Goal: Task Accomplishment & Management: Manage account settings

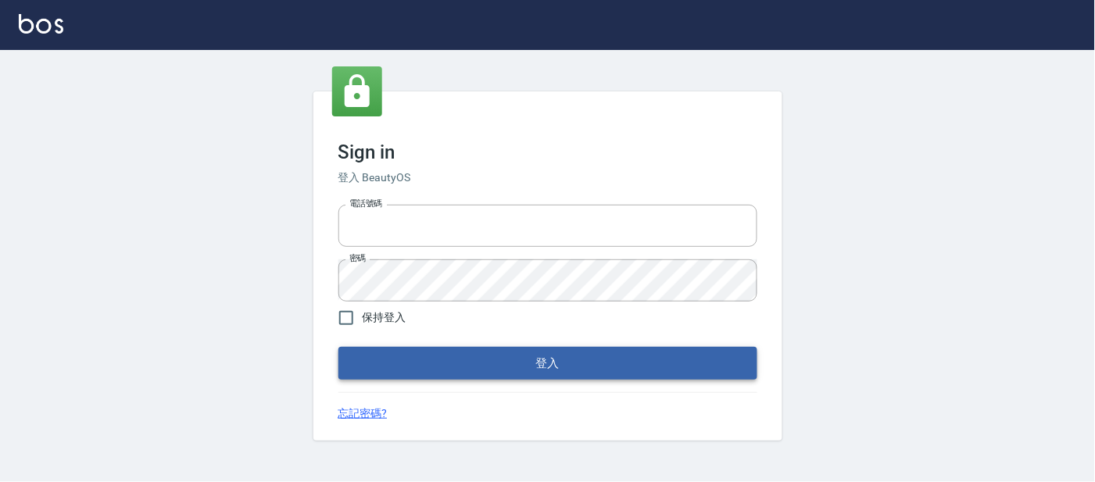
type input "25866822"
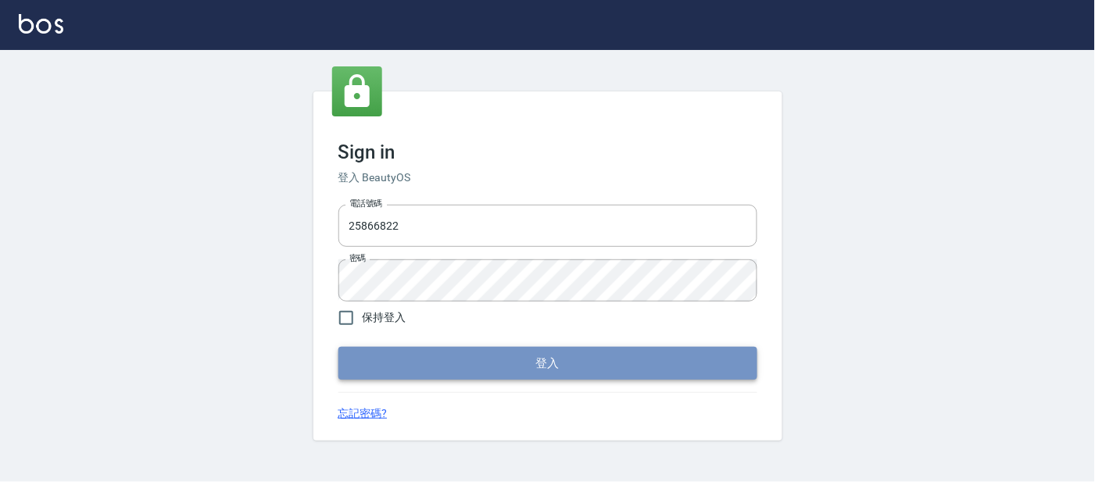
click at [481, 373] on button "登入" at bounding box center [547, 363] width 419 height 33
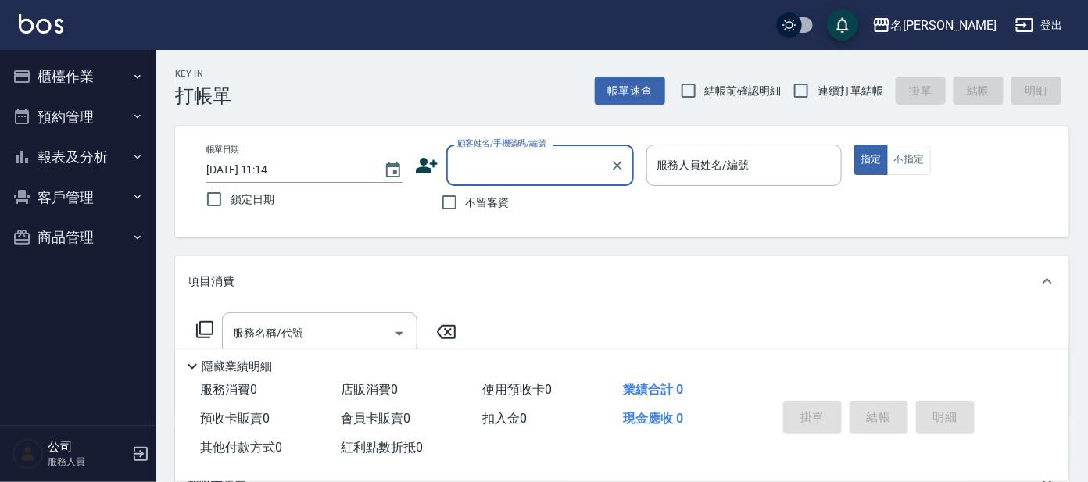
click at [59, 86] on button "櫃檯作業" at bounding box center [78, 76] width 144 height 41
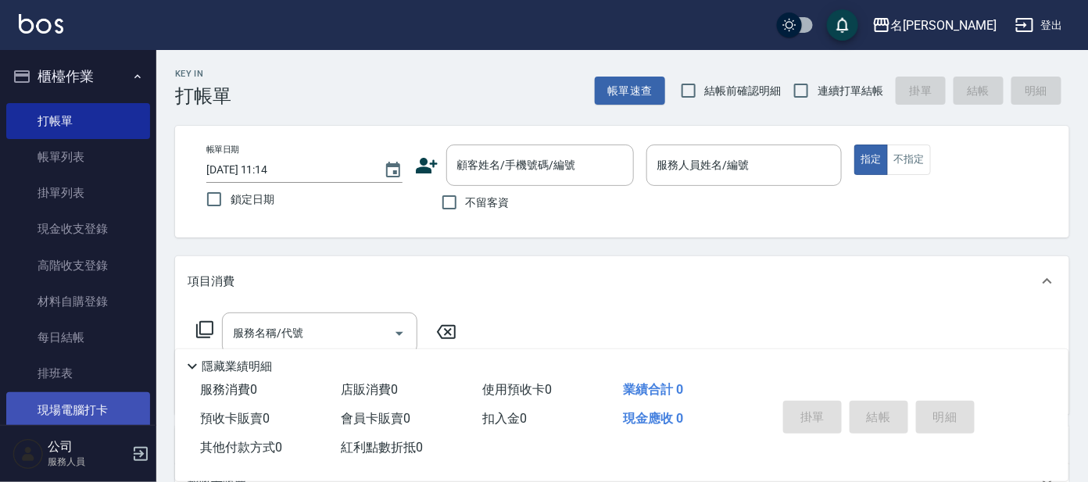
click at [101, 402] on link "現場電腦打卡" at bounding box center [78, 410] width 144 height 36
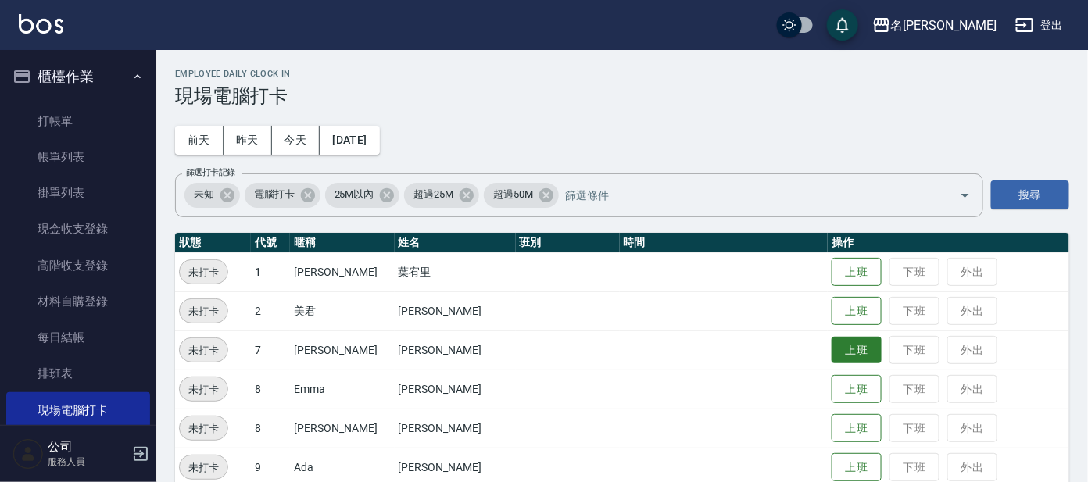
click at [831, 354] on button "上班" at bounding box center [856, 350] width 50 height 27
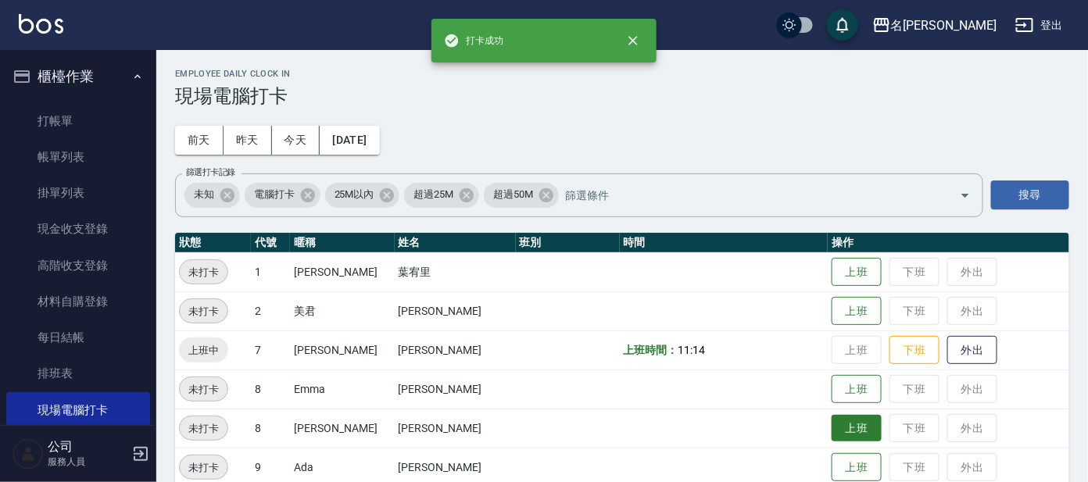
click at [829, 441] on td "上班 下班 外出" at bounding box center [947, 428] width 241 height 39
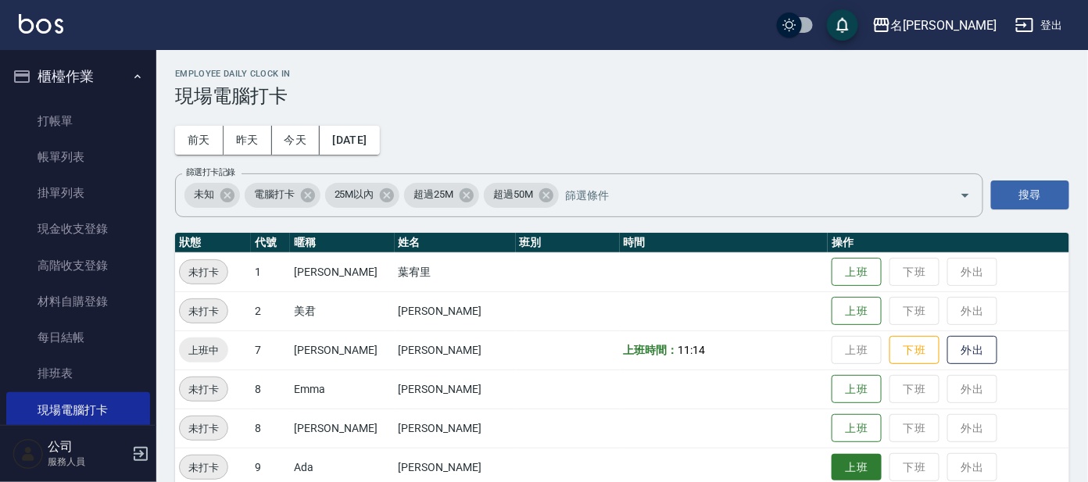
click at [833, 469] on button "上班" at bounding box center [856, 467] width 50 height 27
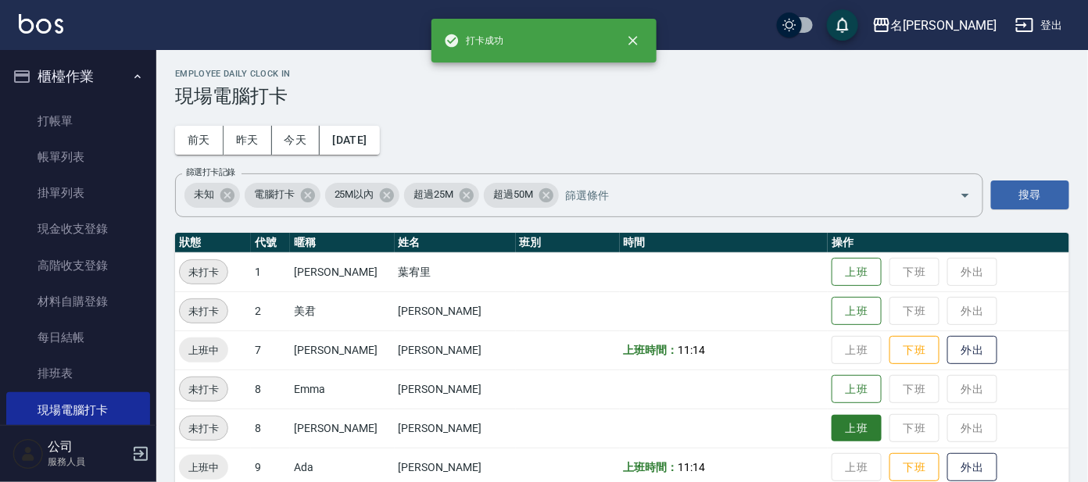
click at [837, 437] on button "上班" at bounding box center [856, 428] width 50 height 27
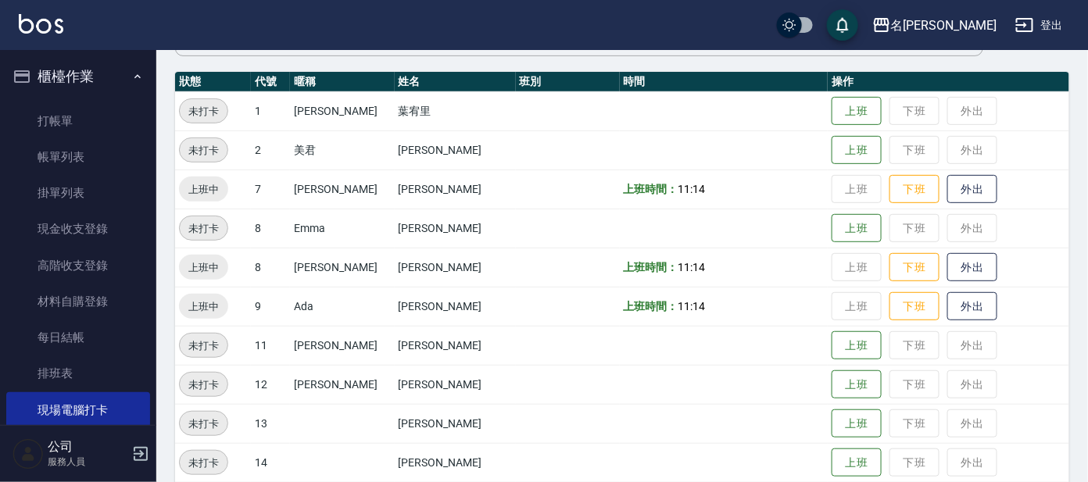
scroll to position [195, 0]
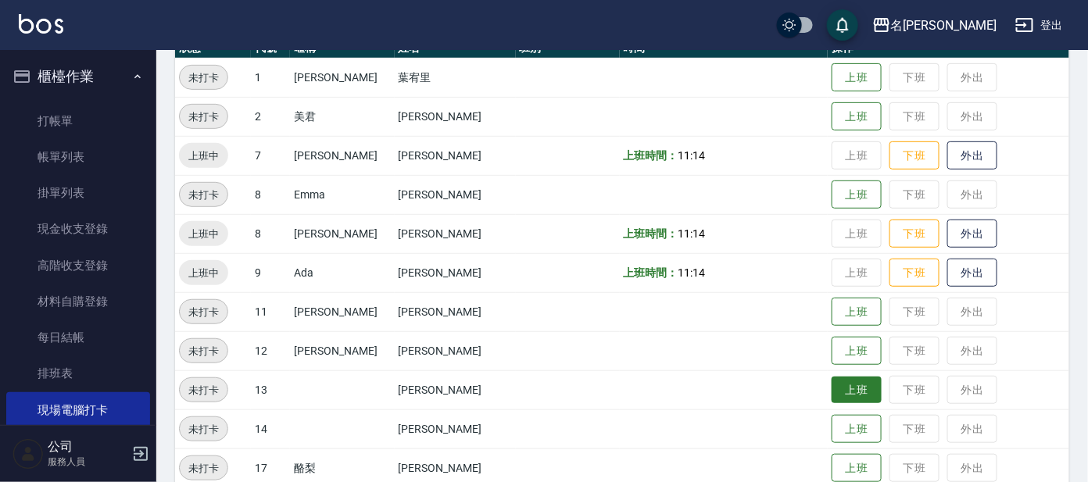
click at [838, 385] on button "上班" at bounding box center [856, 390] width 50 height 27
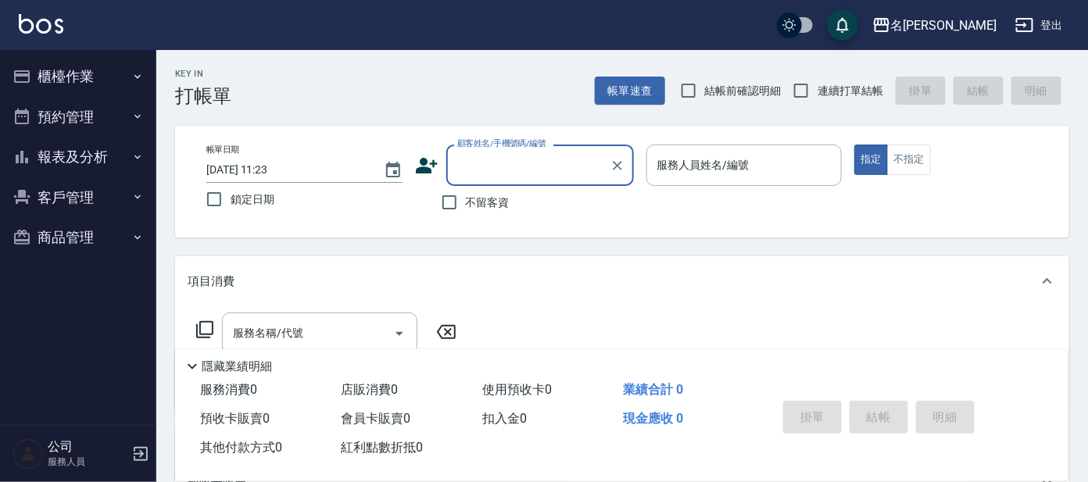
click at [111, 77] on button "櫃檯作業" at bounding box center [78, 76] width 144 height 41
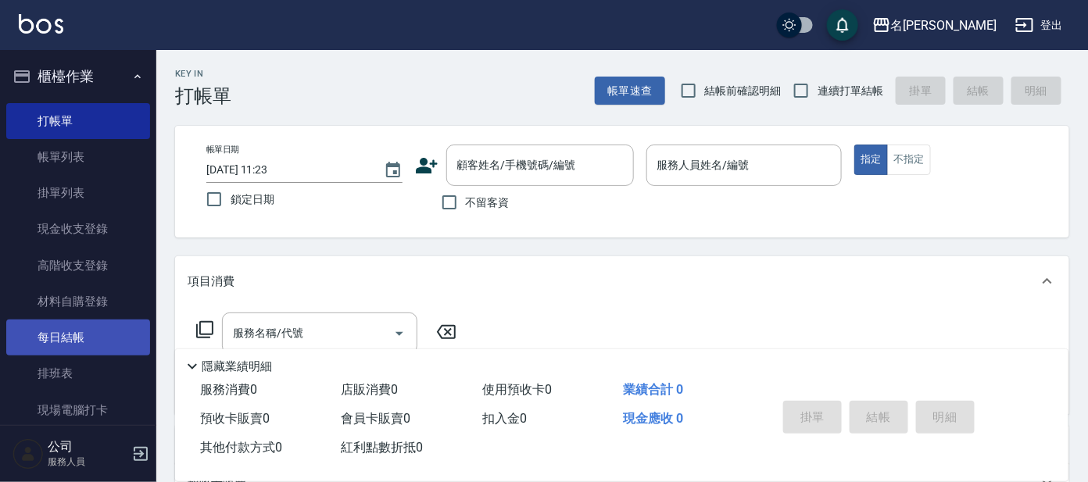
click at [85, 327] on link "每日結帳" at bounding box center [78, 338] width 144 height 36
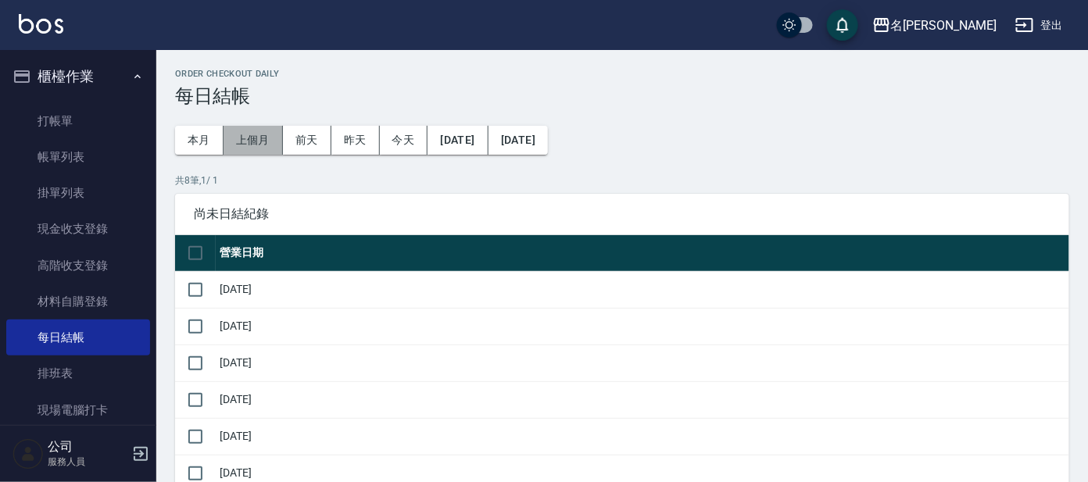
click at [252, 145] on button "上個月" at bounding box center [252, 140] width 59 height 29
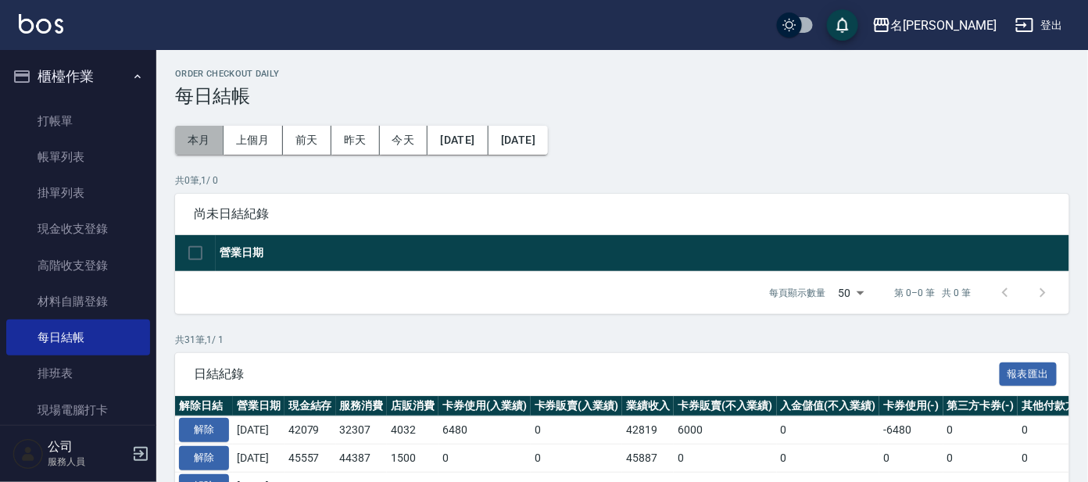
click at [213, 136] on button "本月" at bounding box center [199, 140] width 48 height 29
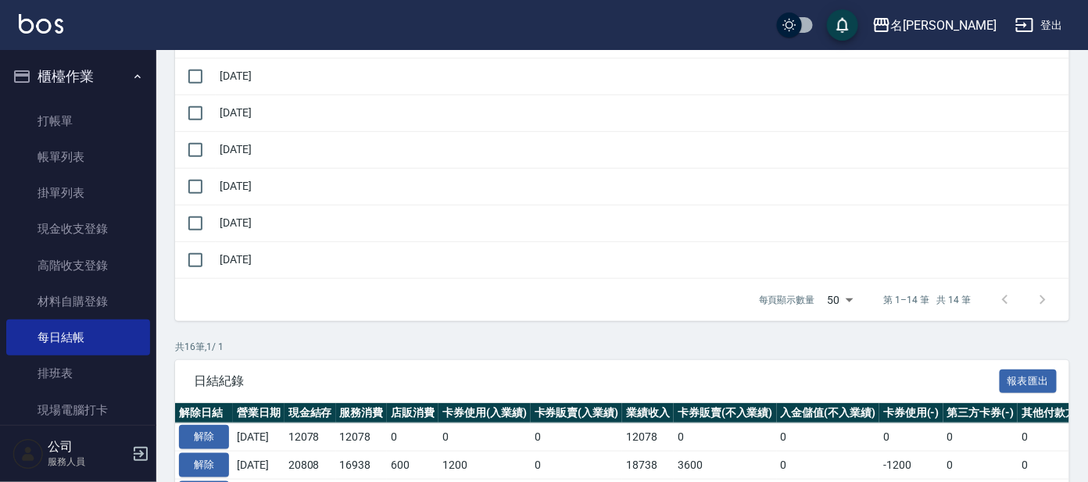
scroll to position [97, 0]
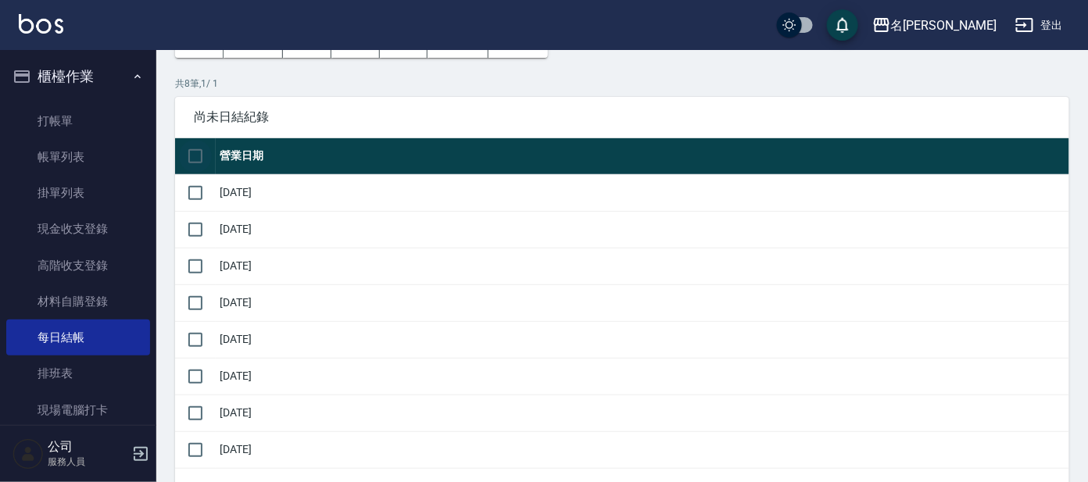
click at [191, 155] on input "checkbox" at bounding box center [195, 156] width 33 height 33
checkbox input "false"
checkbox input "true"
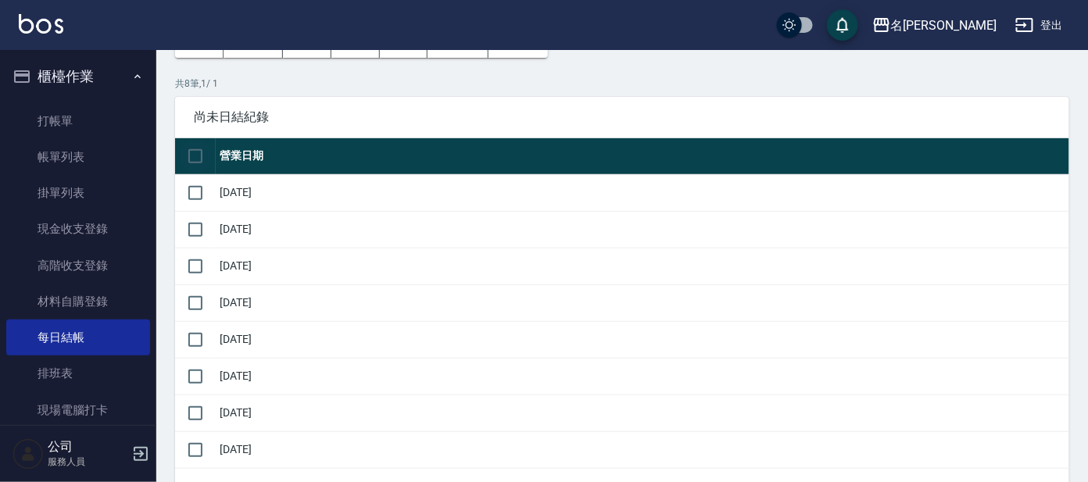
checkbox input "true"
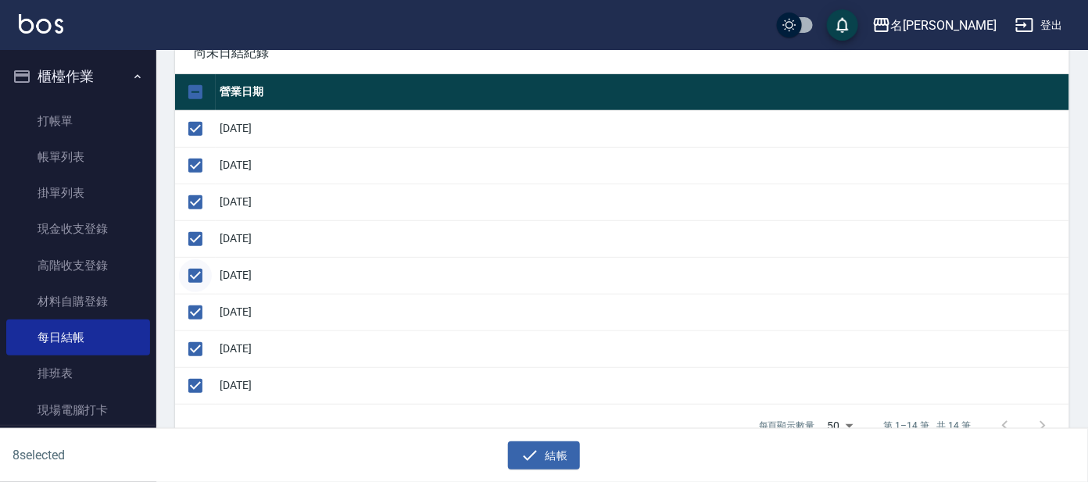
scroll to position [195, 0]
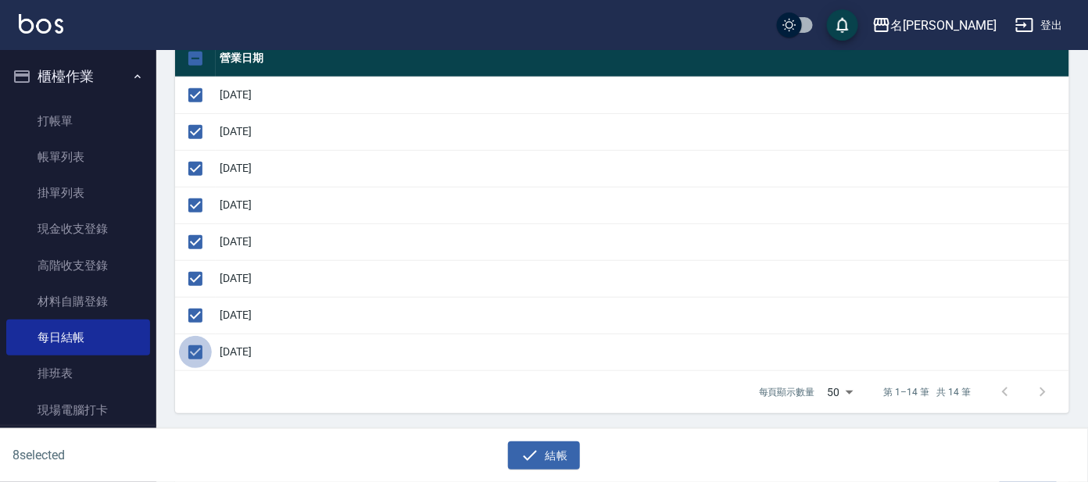
click at [195, 347] on input "checkbox" at bounding box center [195, 352] width 33 height 33
checkbox input "false"
click at [530, 449] on icon "button" at bounding box center [529, 455] width 19 height 19
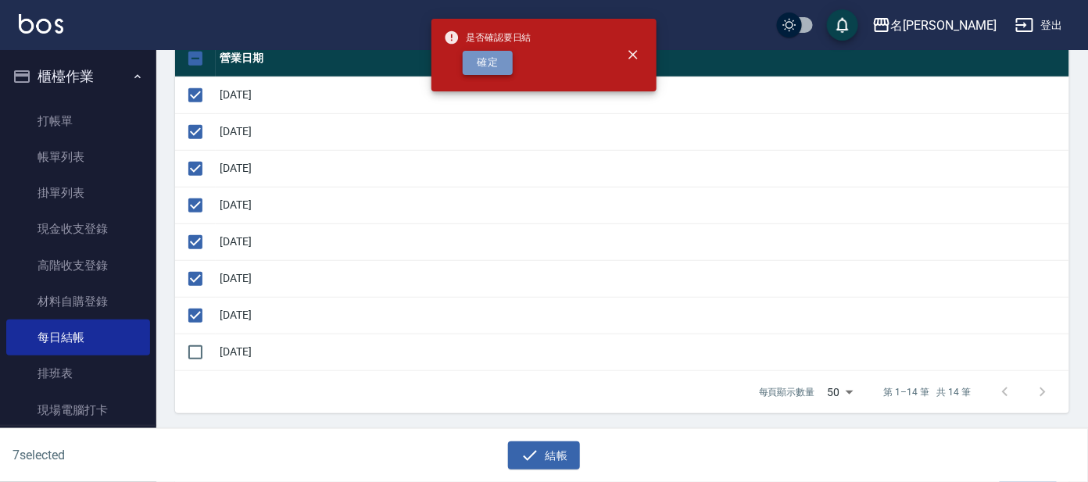
click at [507, 52] on button "確定" at bounding box center [488, 63] width 50 height 24
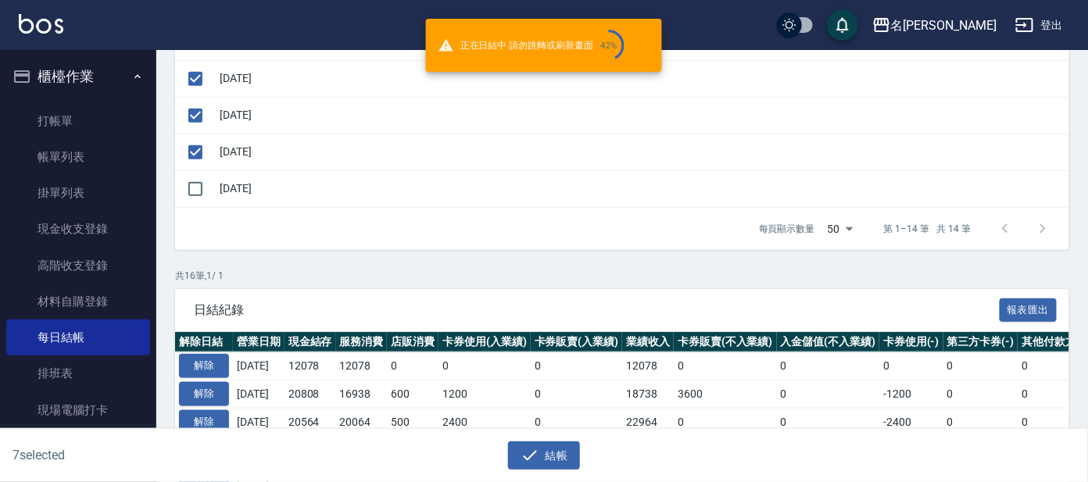
scroll to position [390, 0]
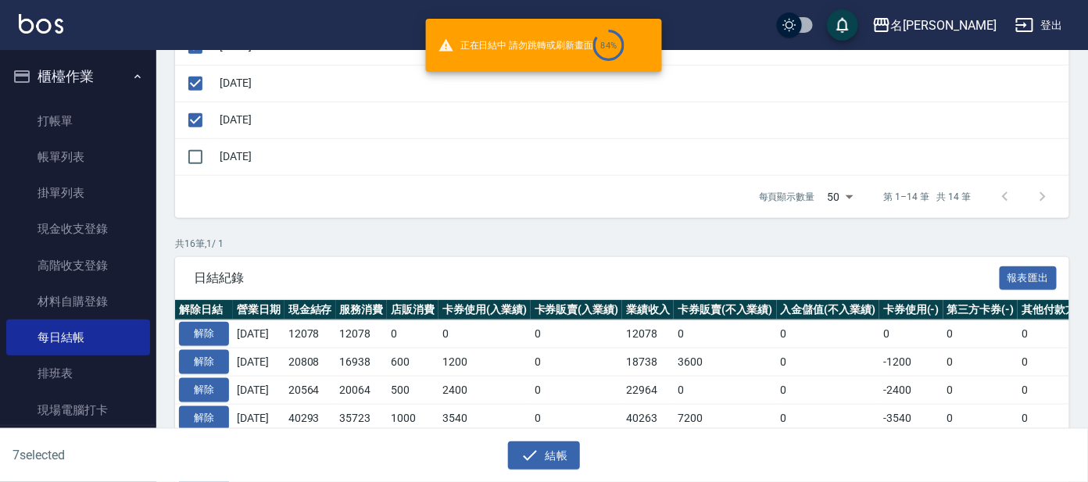
checkbox input "false"
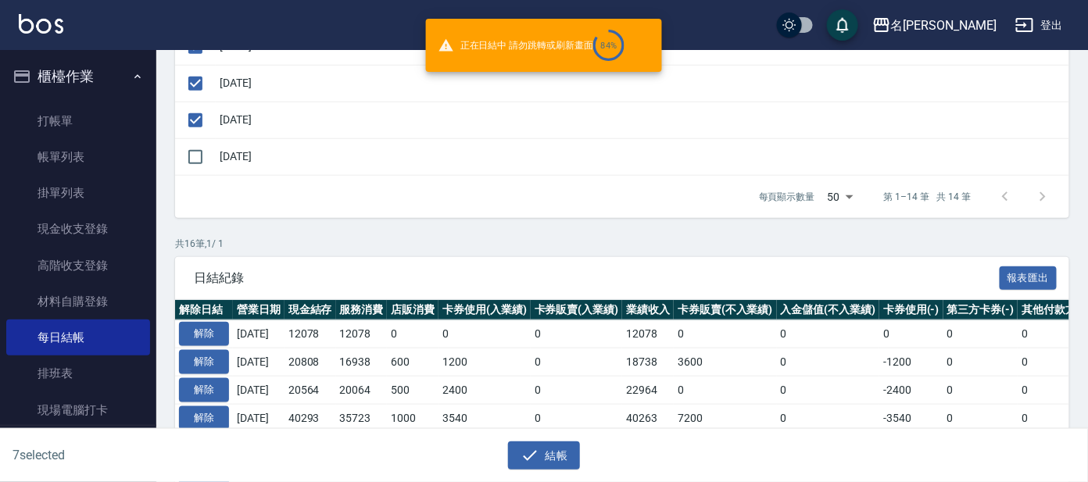
checkbox input "false"
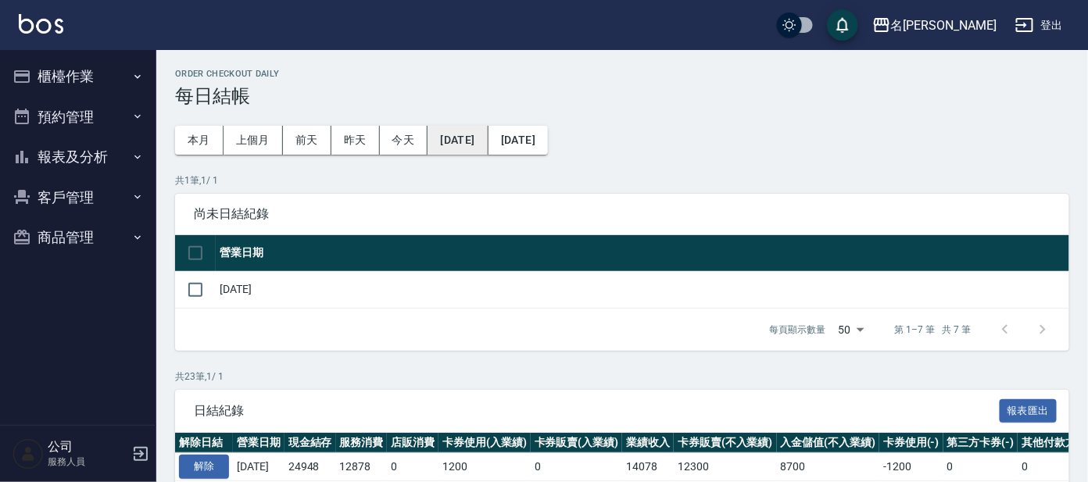
click at [481, 129] on button "2025/09/01" at bounding box center [457, 140] width 60 height 29
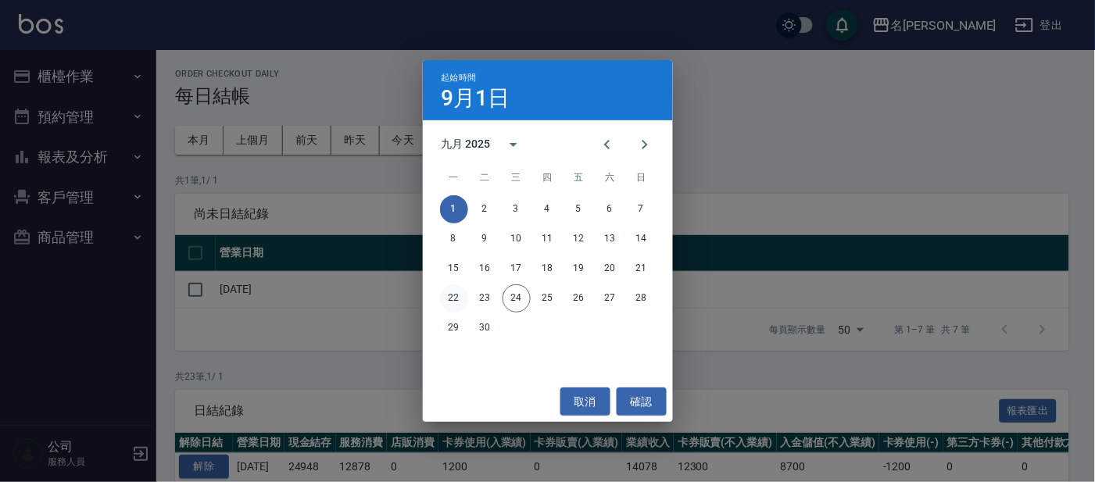
click at [447, 298] on button "22" at bounding box center [454, 298] width 28 height 28
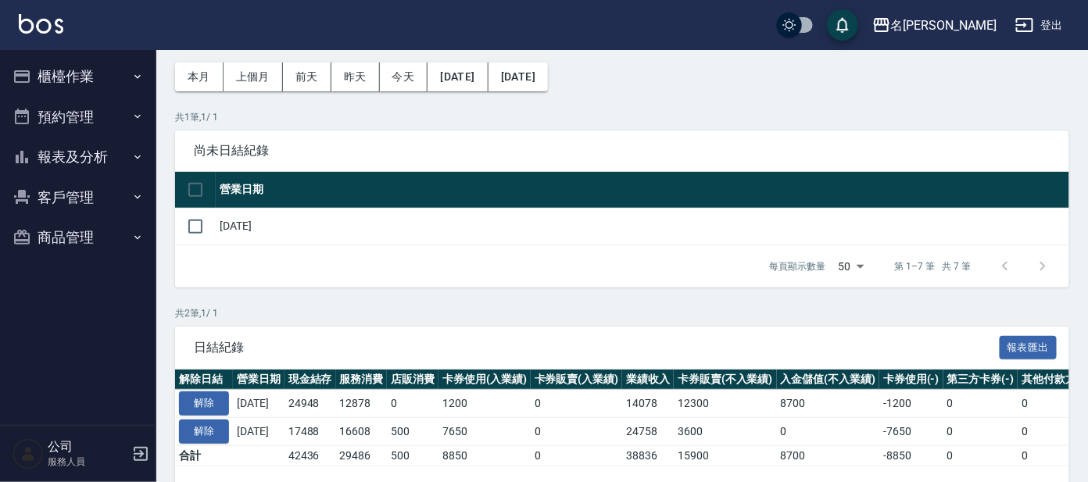
scroll to position [97, 0]
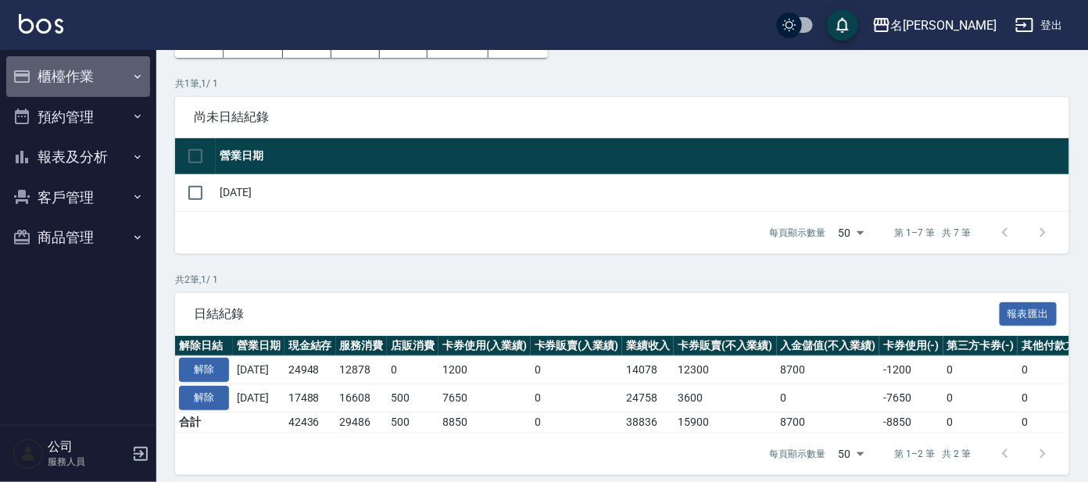
click at [77, 84] on button "櫃檯作業" at bounding box center [78, 76] width 144 height 41
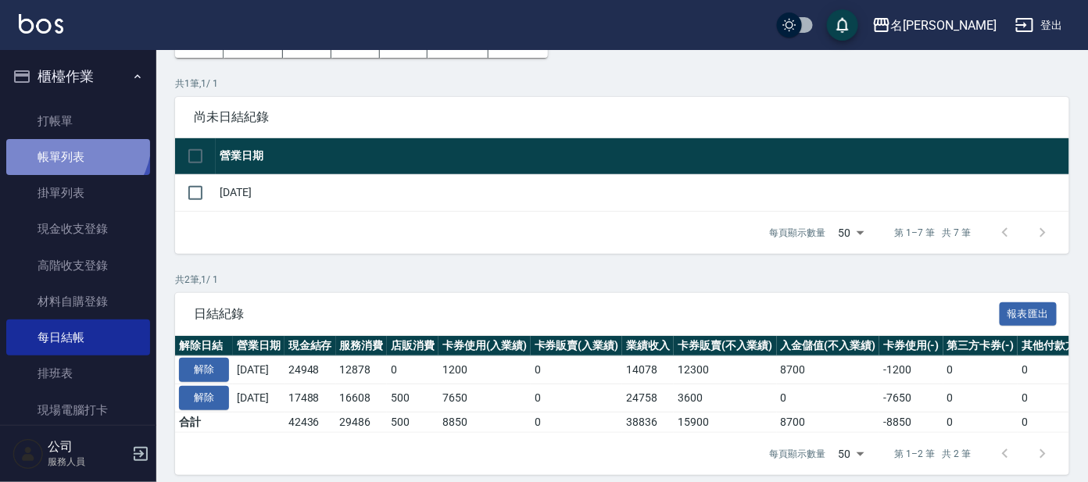
click at [72, 141] on link "帳單列表" at bounding box center [78, 157] width 144 height 36
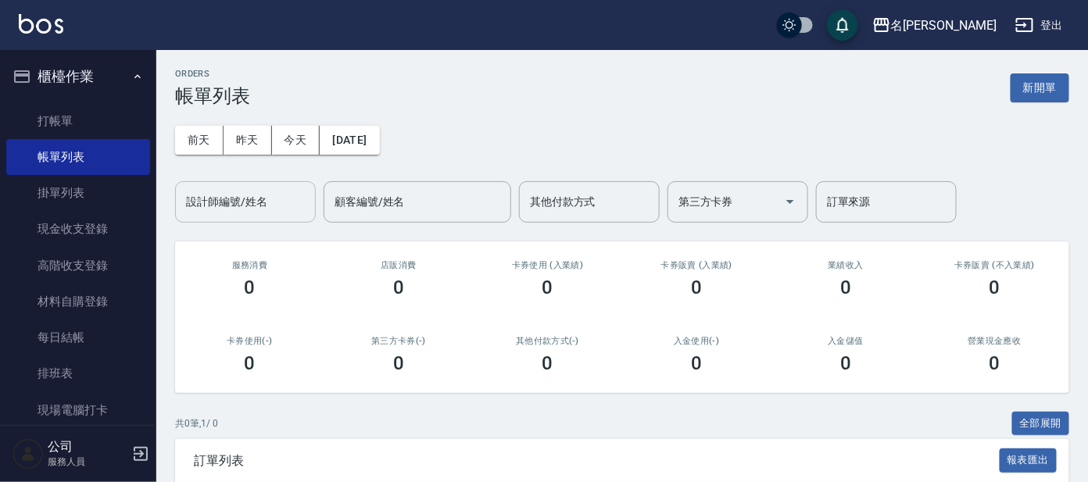
click at [231, 195] on div "設計師編號/姓名 設計師編號/姓名" at bounding box center [245, 201] width 141 height 41
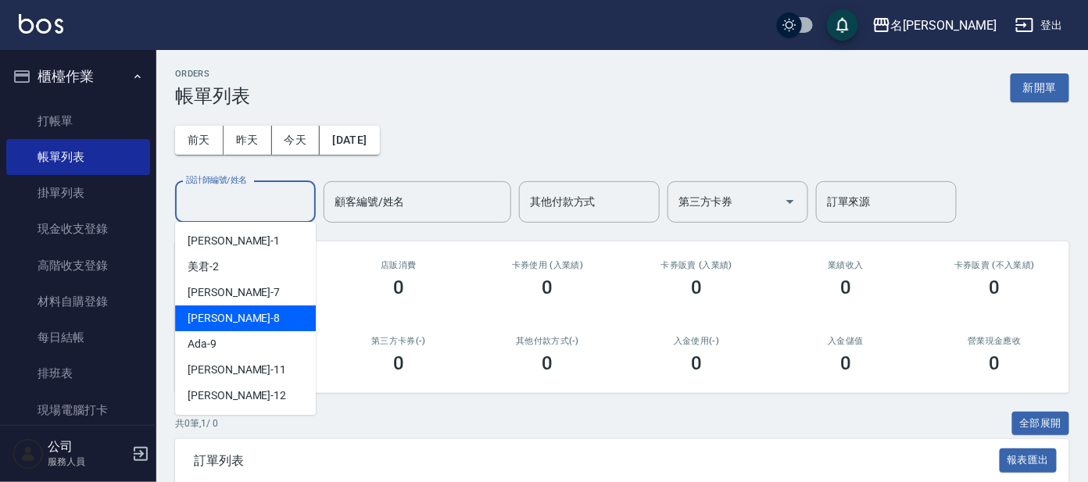
click at [228, 329] on div "亞璇 -8" at bounding box center [245, 318] width 141 height 26
type input "亞璇-8"
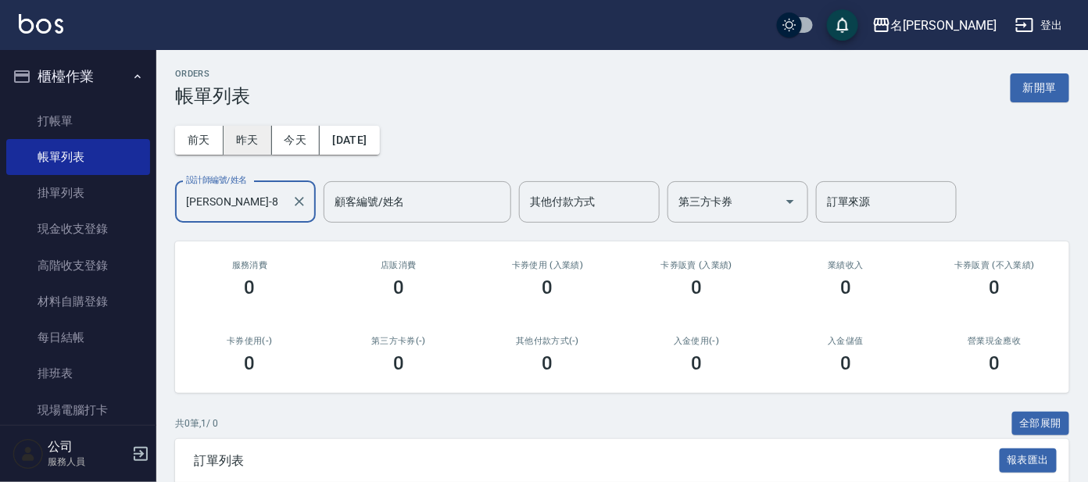
click at [244, 138] on button "昨天" at bounding box center [247, 140] width 48 height 29
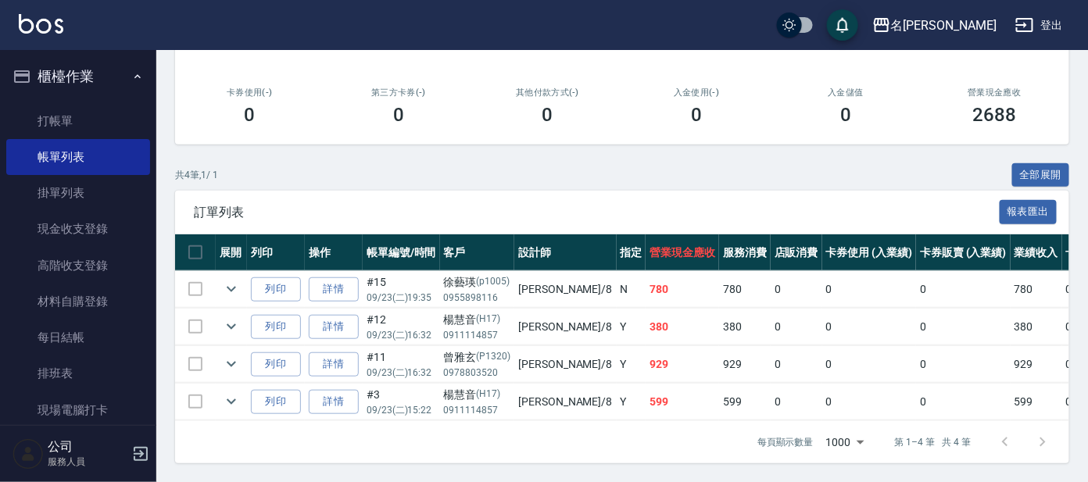
scroll to position [262, 0]
click at [40, 119] on link "打帳單" at bounding box center [78, 121] width 144 height 36
